Goal: Task Accomplishment & Management: Manage account settings

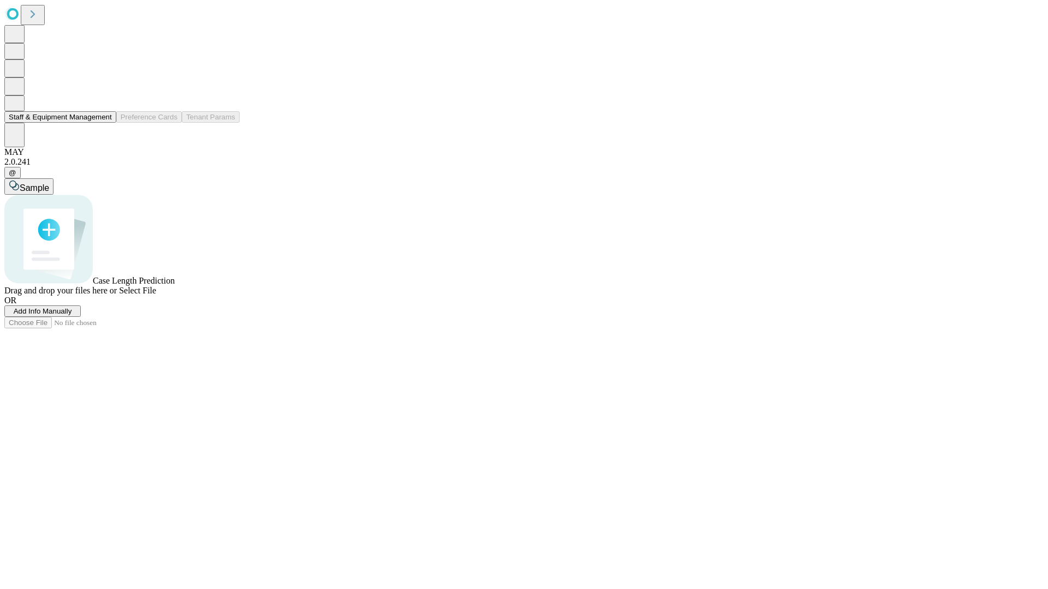
click at [102, 123] on button "Staff & Equipment Management" at bounding box center [60, 116] width 112 height 11
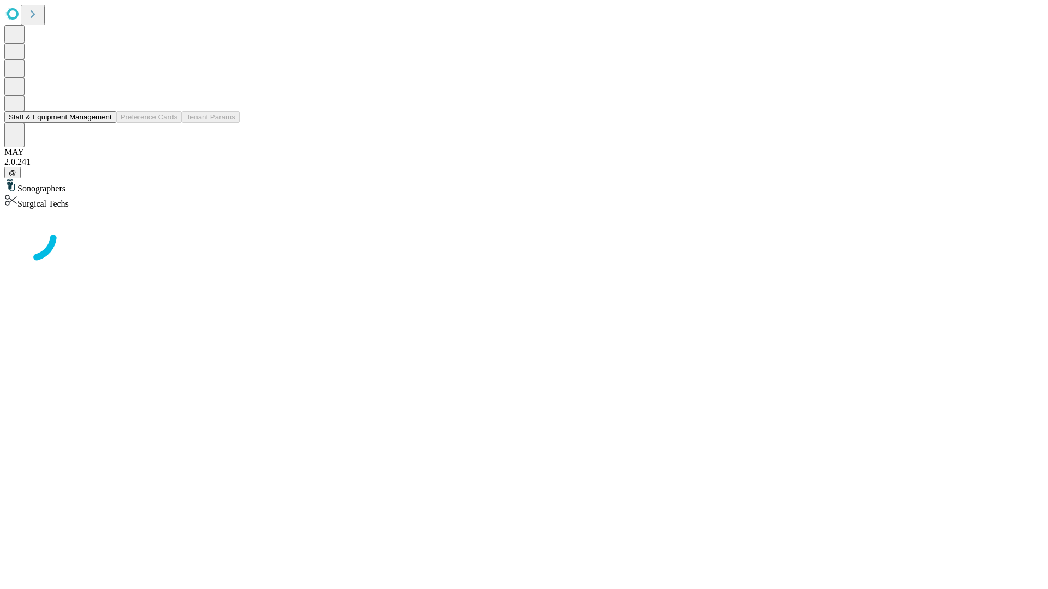
click at [104, 123] on button "Staff & Equipment Management" at bounding box center [60, 116] width 112 height 11
